Goal: Task Accomplishment & Management: Use online tool/utility

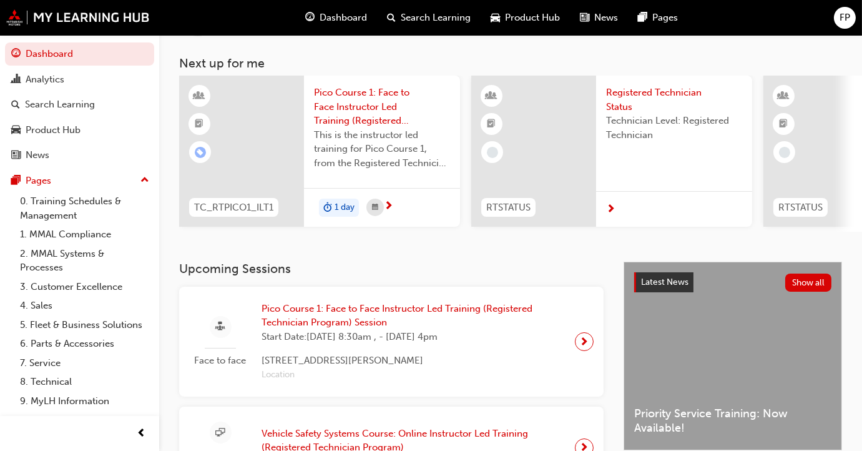
scroll to position [113, 0]
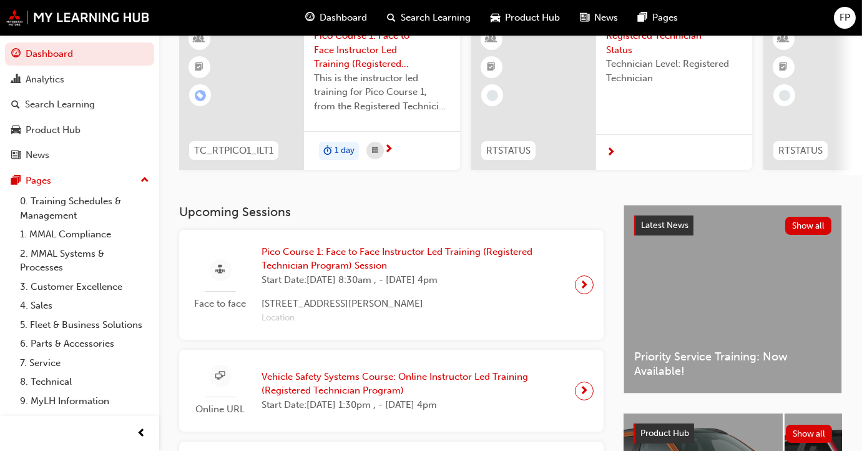
click at [353, 265] on span "Pico Course 1: Face to Face Instructor Led Training (Registered Technician Prog…" at bounding box center [414, 259] width 304 height 28
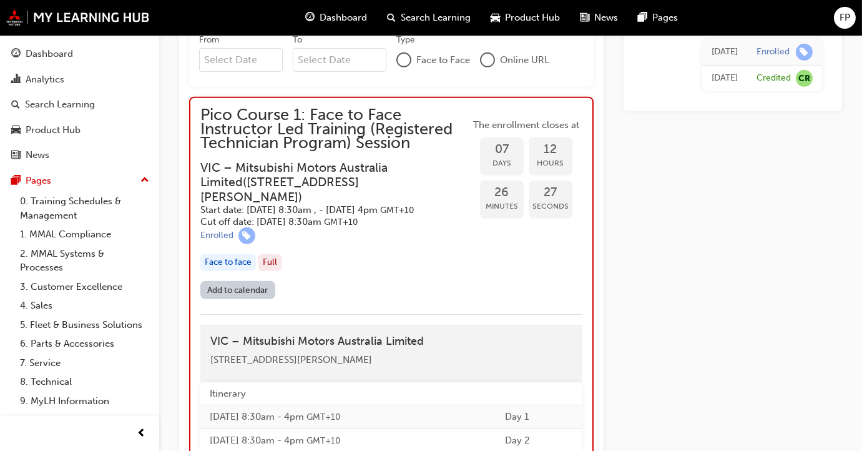
scroll to position [1249, 0]
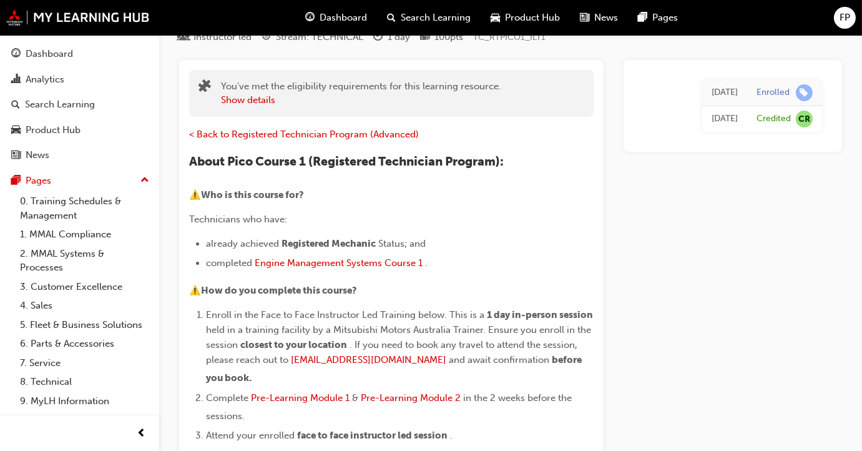
scroll to position [0, 0]
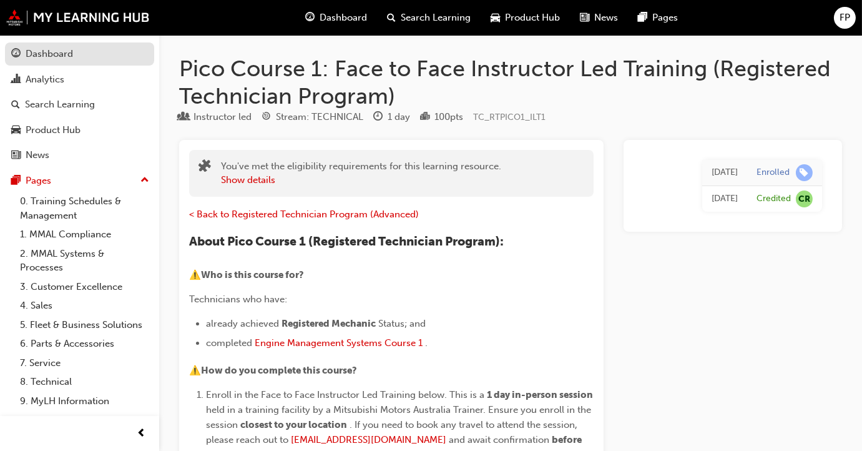
click at [76, 51] on div "Dashboard" at bounding box center [79, 54] width 137 height 16
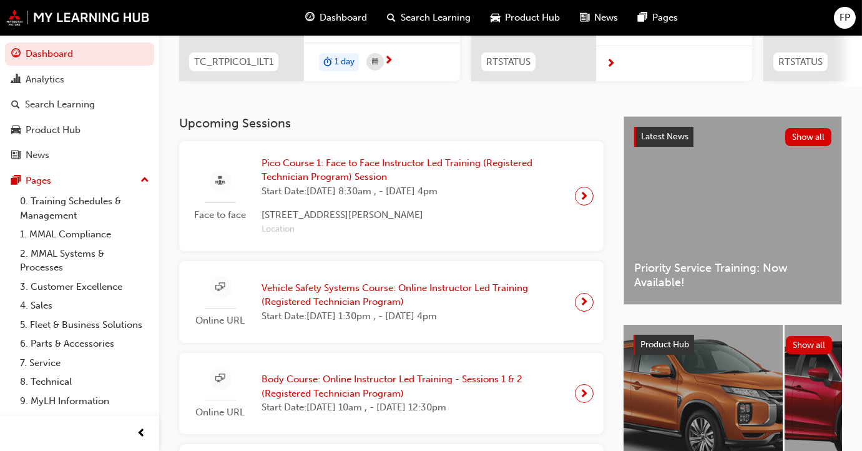
scroll to position [113, 0]
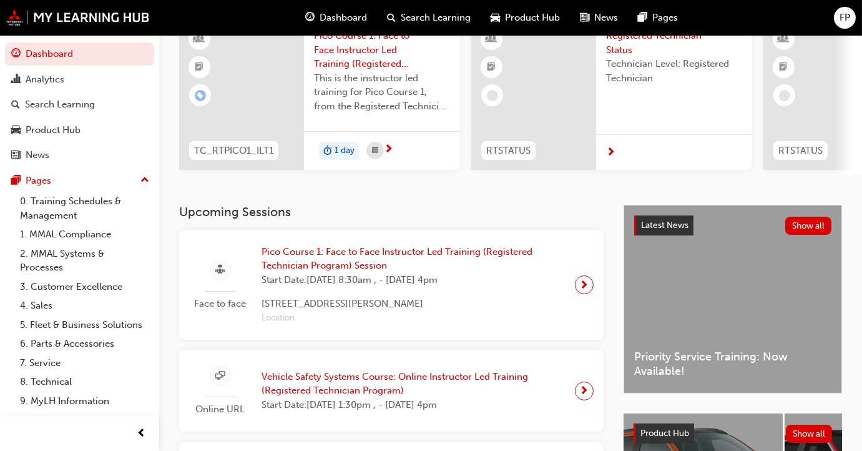
click at [560, 291] on div at bounding box center [584, 284] width 19 height 19
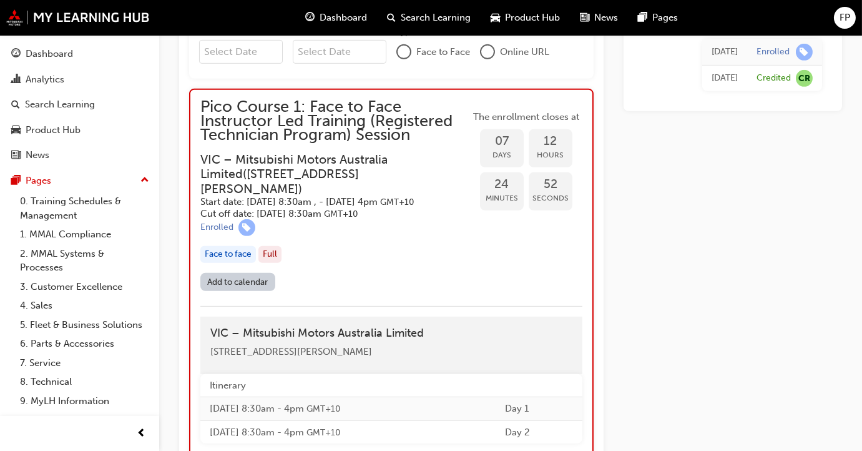
scroll to position [1175, 0]
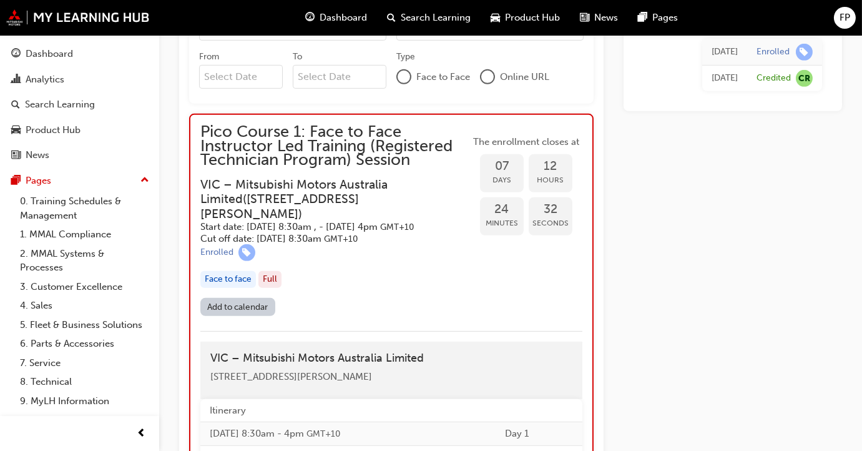
click at [229, 315] on link "Add to calendar" at bounding box center [237, 307] width 75 height 18
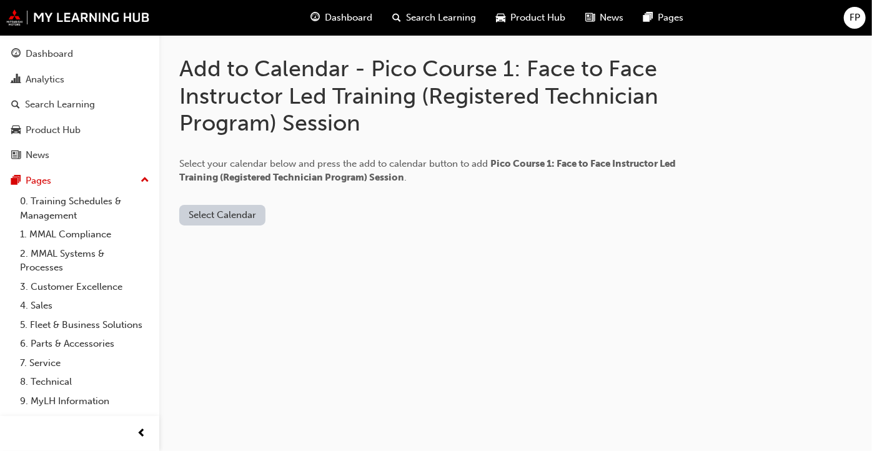
click at [228, 217] on button "Select Calendar" at bounding box center [222, 215] width 86 height 21
